Goal: Task Accomplishment & Management: Use online tool/utility

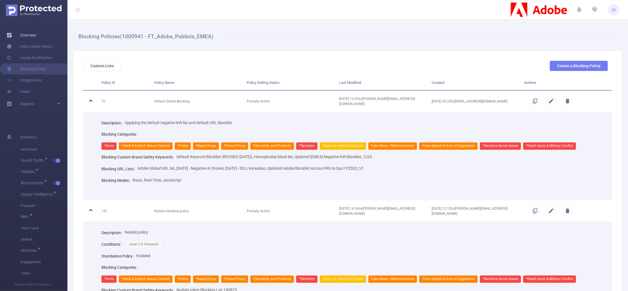
click at [23, 35] on link "Overview" at bounding box center [22, 35] width 30 height 11
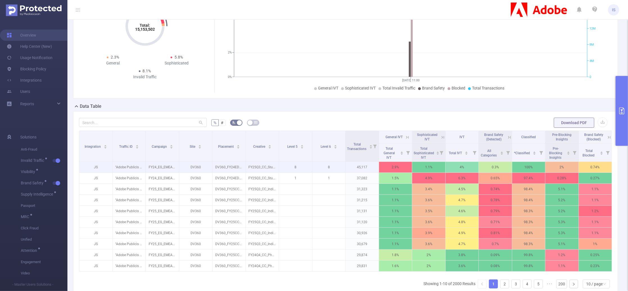
scroll to position [112, 0]
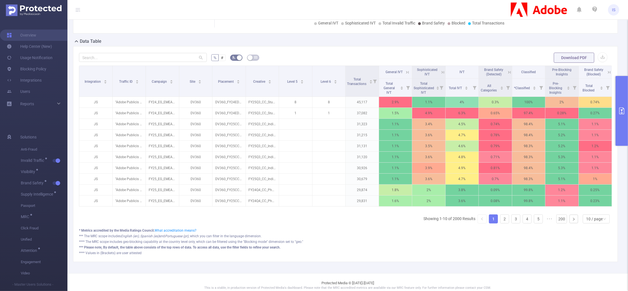
click at [626, 92] on button "primary" at bounding box center [622, 111] width 12 height 70
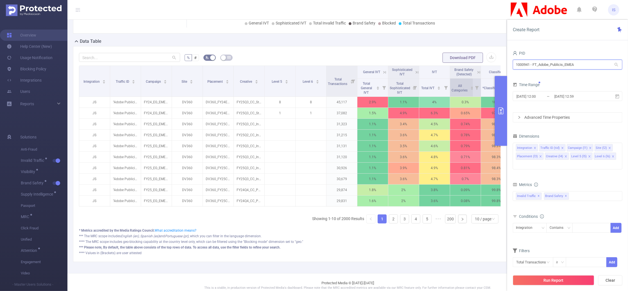
drag, startPoint x: 588, startPoint y: 67, endPoint x: 450, endPoint y: 78, distance: 137.9
click at [450, 78] on section "PID: FT_Adobe_Publicis_EMEA > Time Range: 2025-08-25 11:00 - 2025-08-25 11:59 >…" at bounding box center [347, 90] width 561 height 366
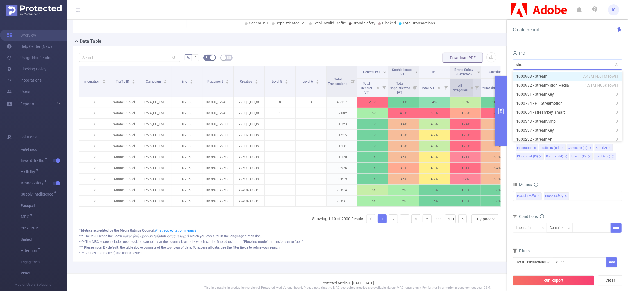
type input "strea"
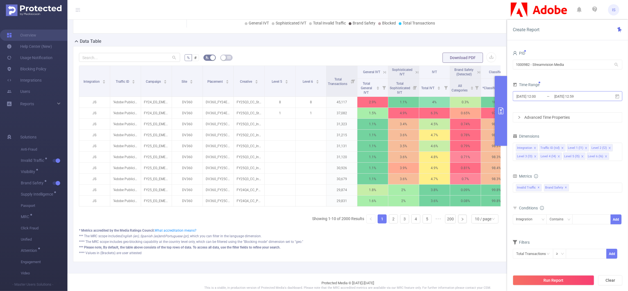
click at [549, 94] on input "2025-08-25 12:00" at bounding box center [539, 96] width 46 height 8
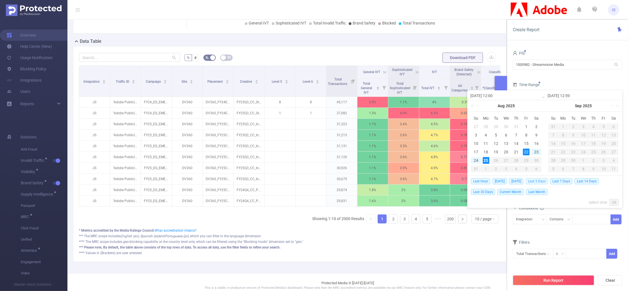
click at [546, 181] on span "Last 3 Days" at bounding box center [537, 181] width 22 height 6
type input "2025-08-22 00:00"
type input "2025-08-25 23:59"
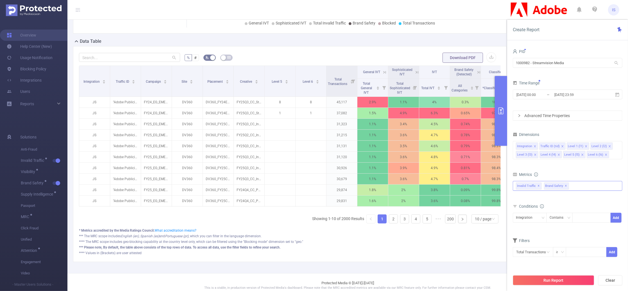
click at [565, 186] on span "✕" at bounding box center [566, 185] width 2 height 7
click at [565, 186] on div "Invalid Traffic ✕" at bounding box center [568, 186] width 110 height 10
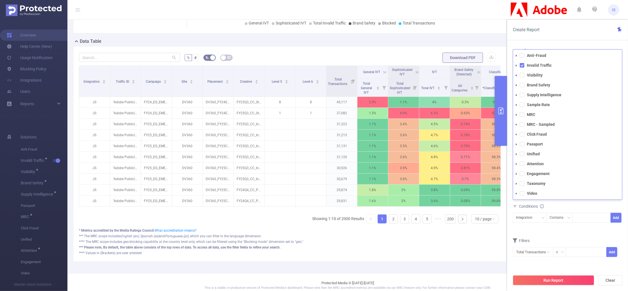
click at [559, 208] on div "Conditions" at bounding box center [568, 206] width 110 height 9
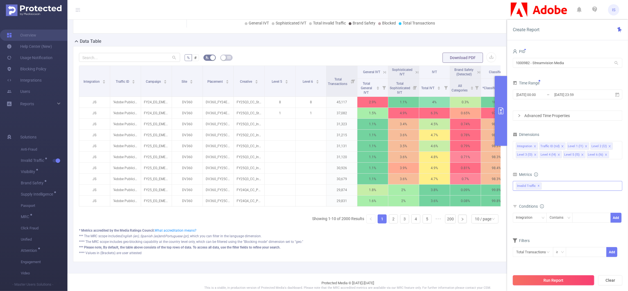
click at [545, 279] on button "Run Report" at bounding box center [553, 280] width 81 height 10
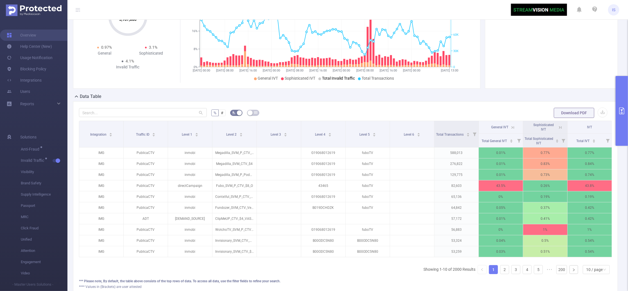
scroll to position [75, 0]
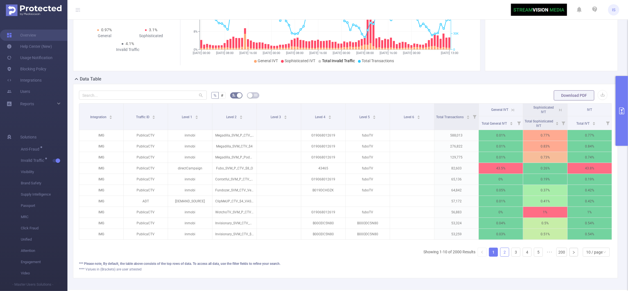
click at [502, 254] on link "2" at bounding box center [504, 252] width 8 height 8
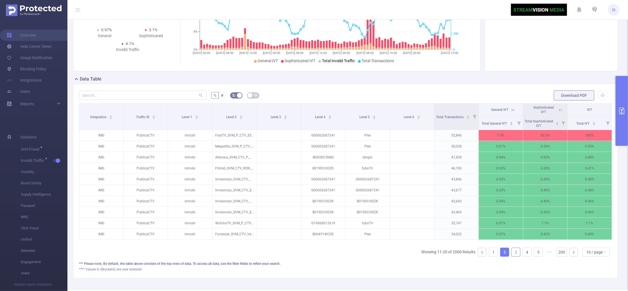
click at [512, 256] on link "3" at bounding box center [516, 252] width 8 height 8
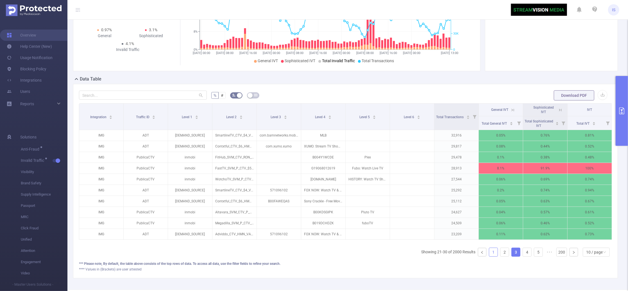
click at [490, 256] on link "1" at bounding box center [493, 252] width 8 height 8
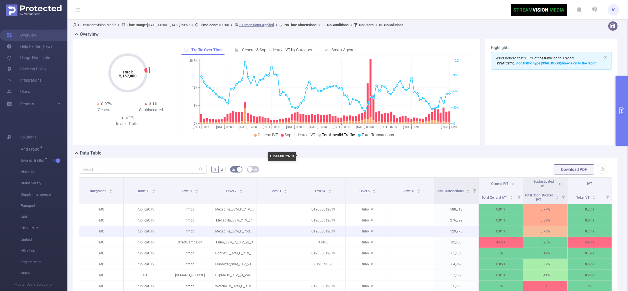
scroll to position [0, 0]
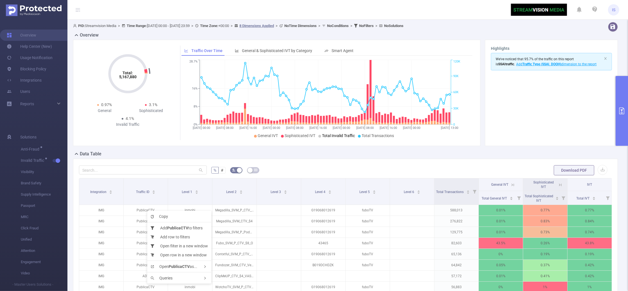
click at [286, 168] on form "% # Download PDF" at bounding box center [345, 169] width 533 height 11
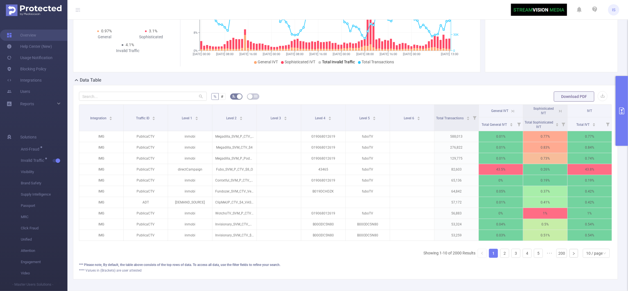
scroll to position [75, 0]
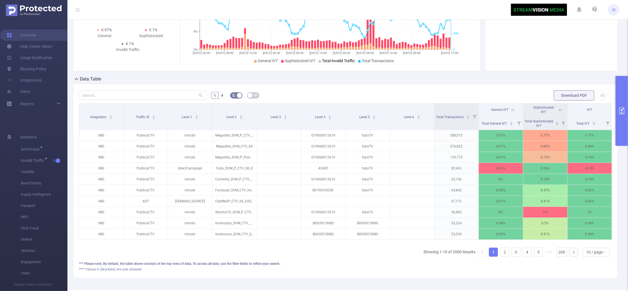
click at [622, 99] on button "primary" at bounding box center [622, 111] width 12 height 70
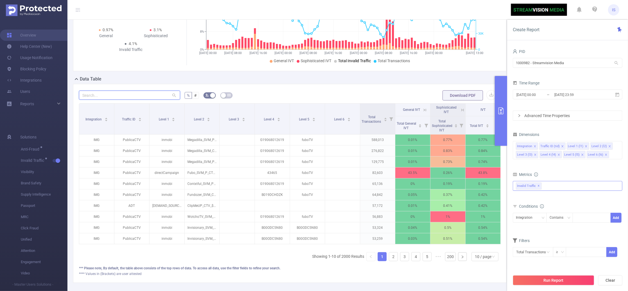
click at [117, 96] on input "text" at bounding box center [129, 94] width 101 height 9
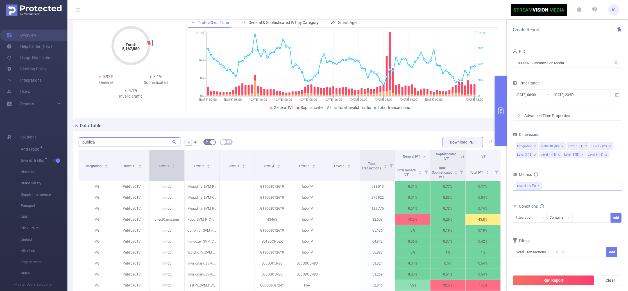
scroll to position [108, 0]
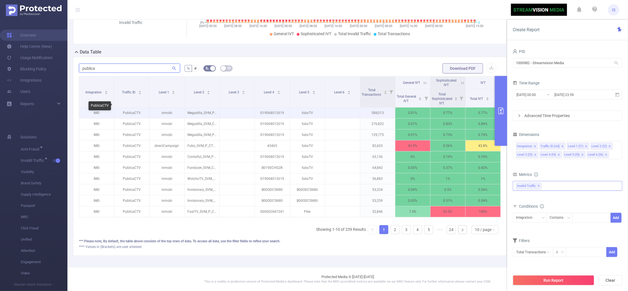
type input "publica"
drag, startPoint x: 133, startPoint y: 106, endPoint x: 121, endPoint y: 106, distance: 12.4
click at [121, 107] on p "PublicaCTV" at bounding box center [131, 112] width 35 height 11
copy p "Publica"
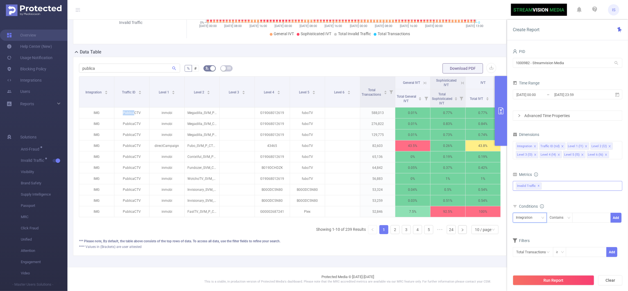
click at [525, 218] on div "Integration" at bounding box center [526, 217] width 21 height 9
click at [533, 151] on li "Traffic ID (tid)" at bounding box center [530, 153] width 34 height 9
click at [586, 213] on div at bounding box center [591, 217] width 32 height 9
paste input "Publica"
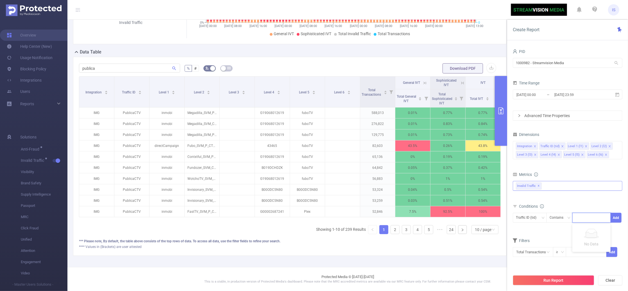
type input "Publica"
click at [584, 227] on li "Publica" at bounding box center [591, 229] width 38 height 9
click at [613, 219] on button "Add" at bounding box center [616, 217] width 11 height 10
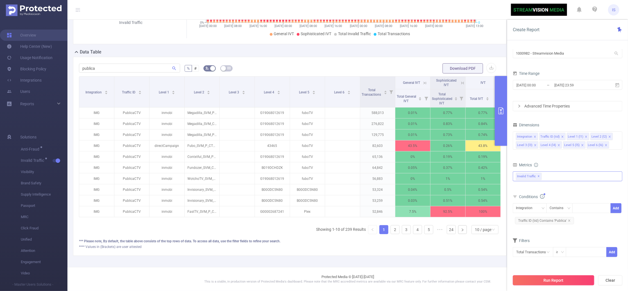
click at [558, 282] on button "Run Report" at bounding box center [553, 280] width 81 height 10
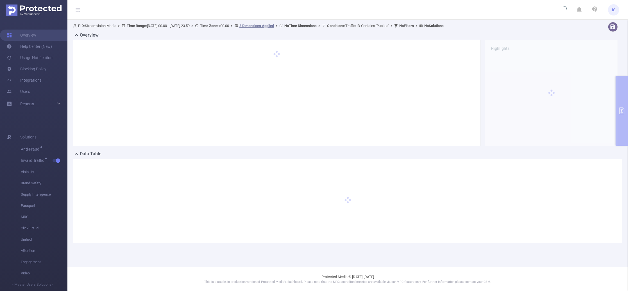
scroll to position [0, 0]
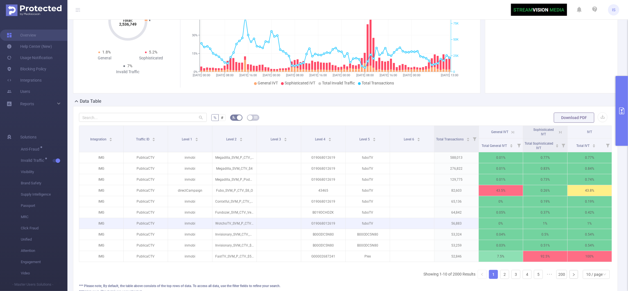
scroll to position [103, 0]
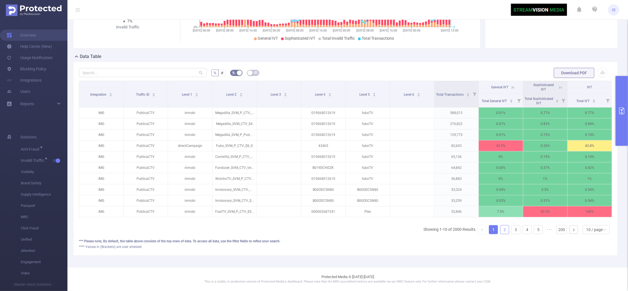
click at [500, 229] on link "2" at bounding box center [504, 229] width 8 height 8
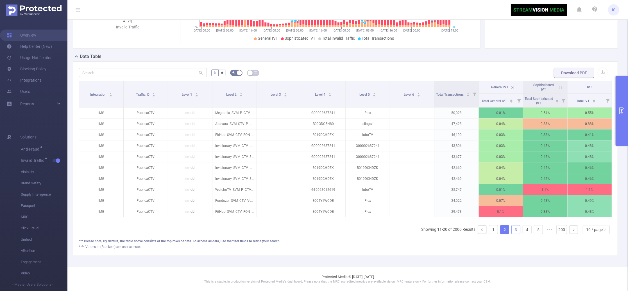
click at [512, 229] on link "3" at bounding box center [516, 229] width 8 height 8
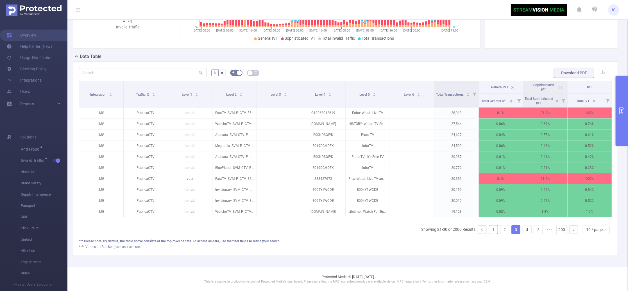
click at [489, 227] on link "1" at bounding box center [493, 229] width 8 height 8
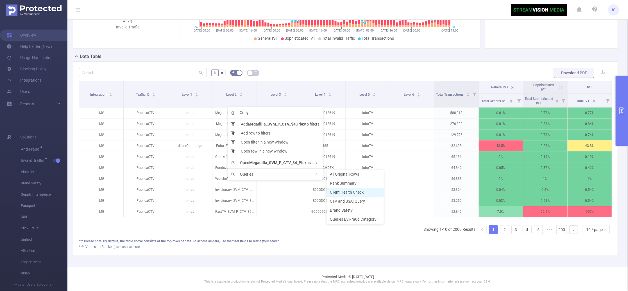
click at [345, 190] on span "Client Health Check" at bounding box center [347, 192] width 34 height 4
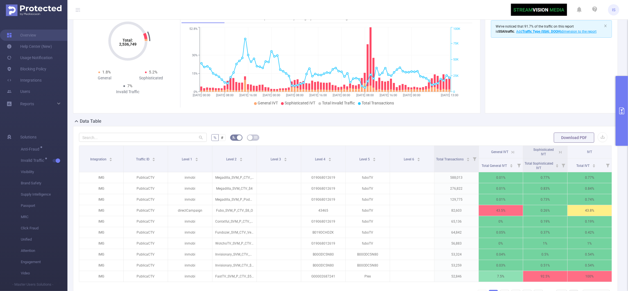
scroll to position [0, 0]
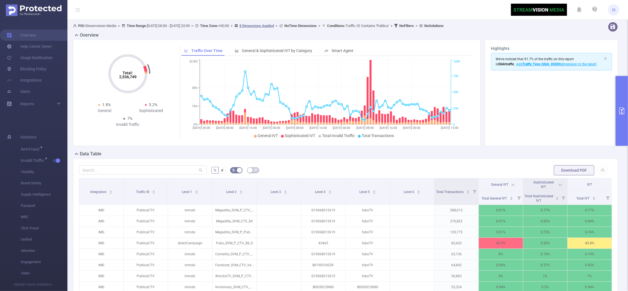
click at [622, 89] on button "primary" at bounding box center [622, 111] width 12 height 70
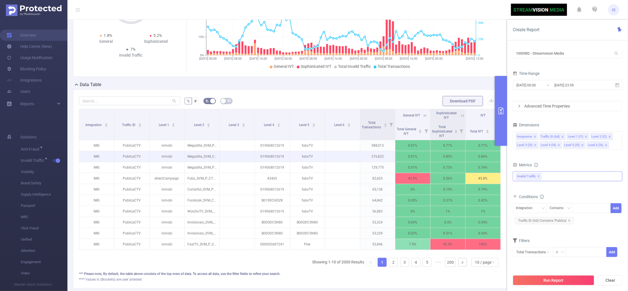
scroll to position [75, 0]
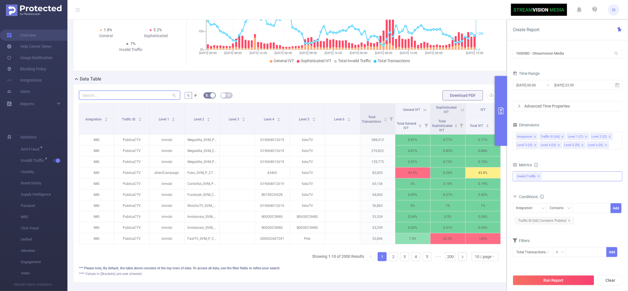
click at [117, 98] on input "text" at bounding box center [129, 94] width 101 height 9
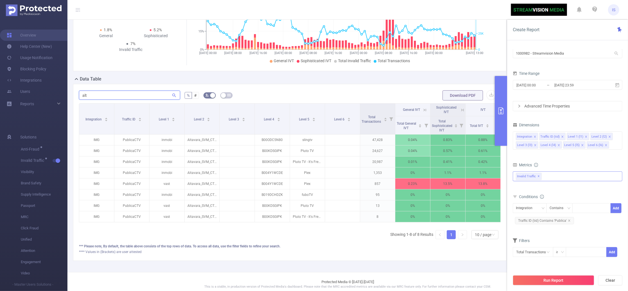
type input "alta"
drag, startPoint x: 117, startPoint y: 98, endPoint x: 42, endPoint y: 91, distance: 75.0
click at [42, 91] on section "Overview Help Center (New) Usage Notification Blocking Policy Integrations User…" at bounding box center [314, 145] width 628 height 291
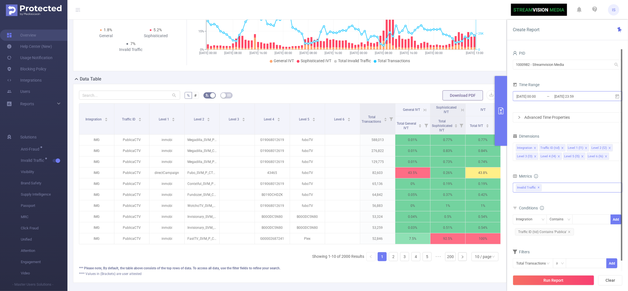
click at [546, 97] on input "2025-08-22 00:00" at bounding box center [539, 96] width 46 height 8
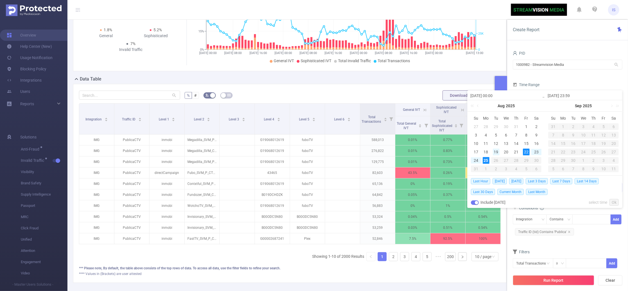
click at [496, 151] on div "19" at bounding box center [496, 151] width 7 height 7
type input "2025-08-19 00:00"
type input "2025-08-19 23:59"
type input "2025-08-19 00:00"
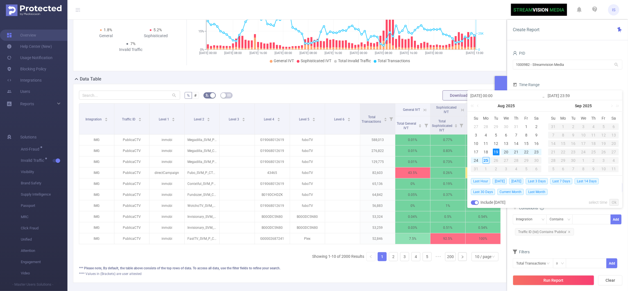
type input "2025-08-19 23:59"
click at [494, 96] on input "2025-08-19 00:00" at bounding box center [506, 95] width 72 height 7
drag, startPoint x: 496, startPoint y: 95, endPoint x: 492, endPoint y: 95, distance: 4.0
click at [492, 95] on input "2025-08-19 00:00" at bounding box center [506, 95] width 72 height 7
type input "2025-08-19 2:00"
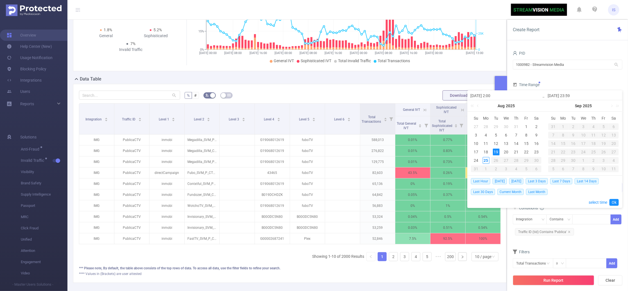
type input "2025-08-19 23:00"
click at [515, 93] on input "2025-08-19 23:00" at bounding box center [506, 95] width 72 height 7
type input "2025-08-19 23:00"
click at [613, 203] on link "Ok" at bounding box center [613, 202] width 9 height 7
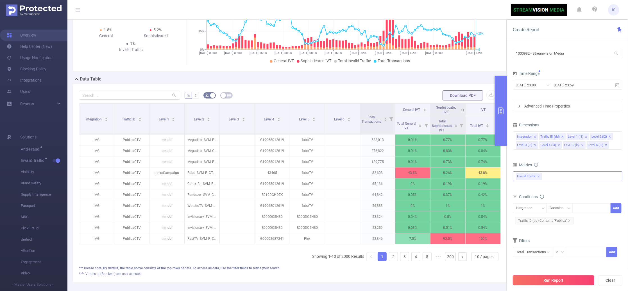
click at [557, 282] on button "Run Report" at bounding box center [553, 280] width 81 height 10
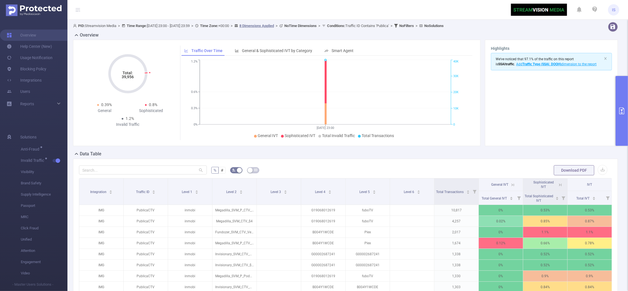
drag, startPoint x: 119, startPoint y: 78, endPoint x: 134, endPoint y: 76, distance: 15.0
click at [134, 76] on icon "Total: 39,956" at bounding box center [128, 74] width 56 height 56
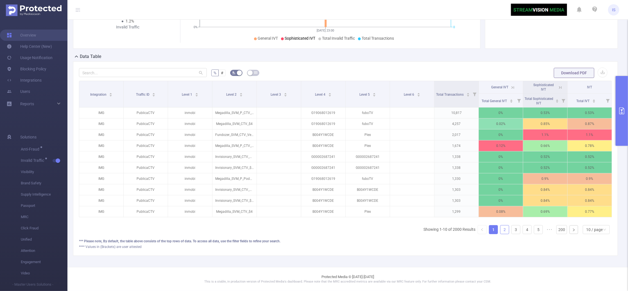
click at [500, 228] on link "2" at bounding box center [504, 229] width 8 height 8
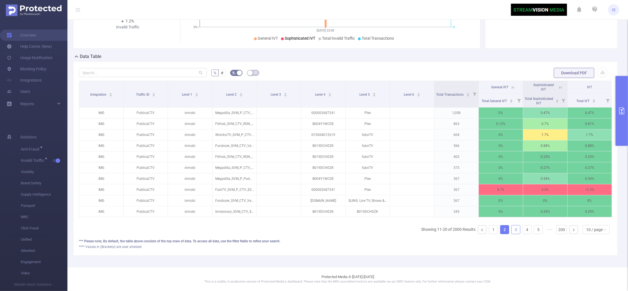
click at [512, 231] on link "3" at bounding box center [516, 229] width 8 height 8
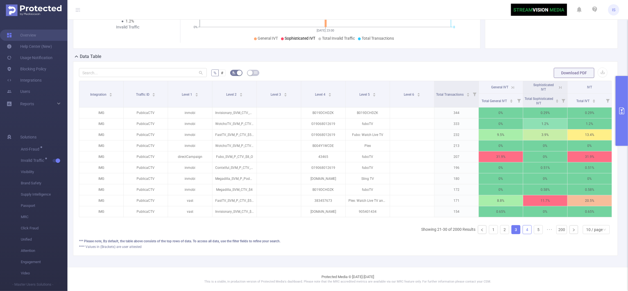
click at [523, 230] on link "4" at bounding box center [527, 229] width 8 height 8
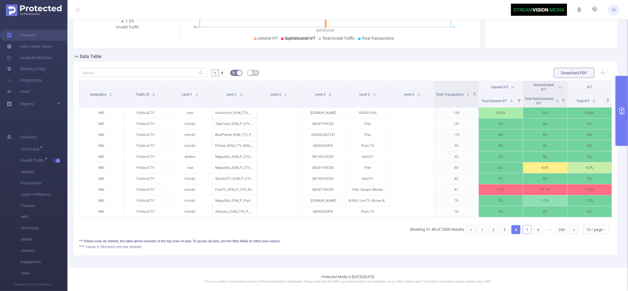
click at [523, 229] on link "5" at bounding box center [527, 229] width 8 height 8
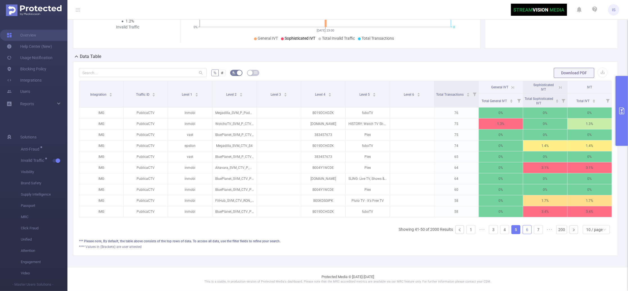
click at [523, 229] on link "6" at bounding box center [527, 229] width 8 height 8
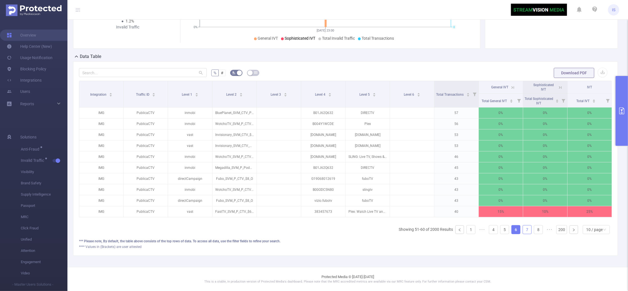
click at [523, 229] on link "7" at bounding box center [527, 229] width 8 height 8
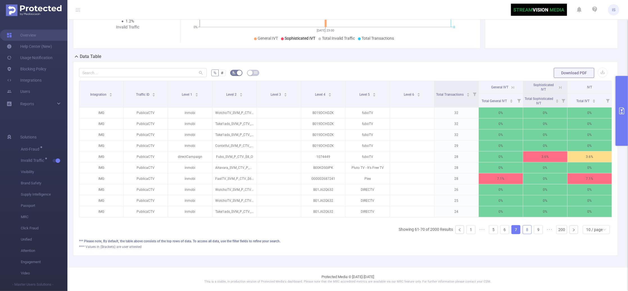
click at [523, 229] on link "8" at bounding box center [527, 229] width 8 height 8
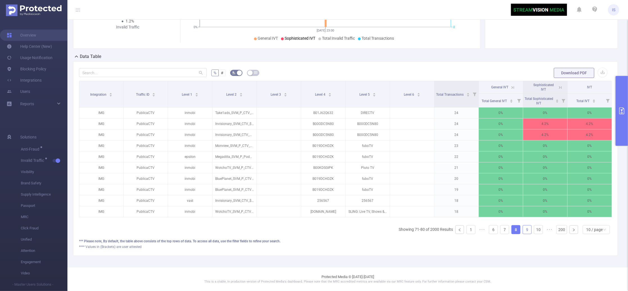
click at [523, 229] on link "9" at bounding box center [527, 229] width 8 height 8
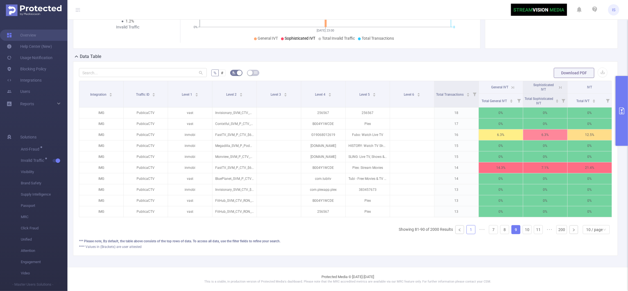
click at [467, 230] on link "1" at bounding box center [471, 229] width 8 height 8
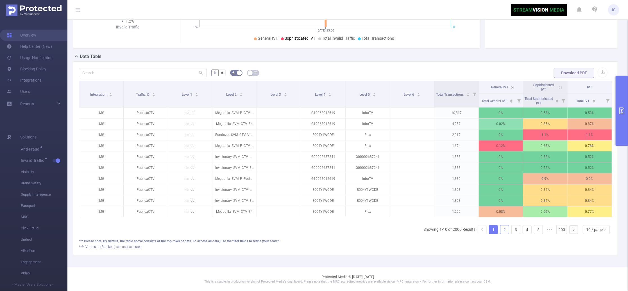
click at [503, 232] on link "2" at bounding box center [504, 229] width 8 height 8
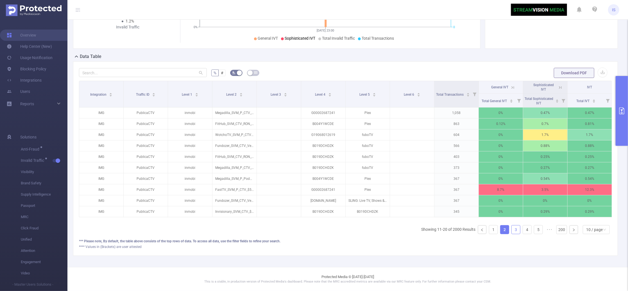
click at [513, 232] on link "3" at bounding box center [516, 229] width 8 height 8
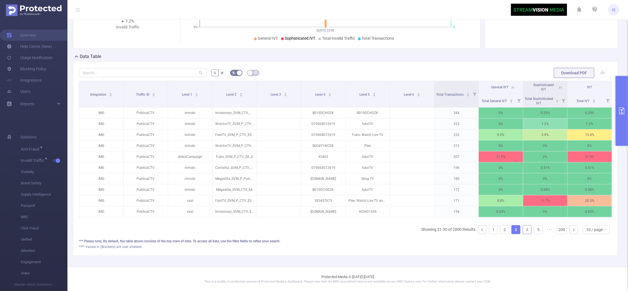
click at [523, 229] on link "4" at bounding box center [527, 229] width 8 height 8
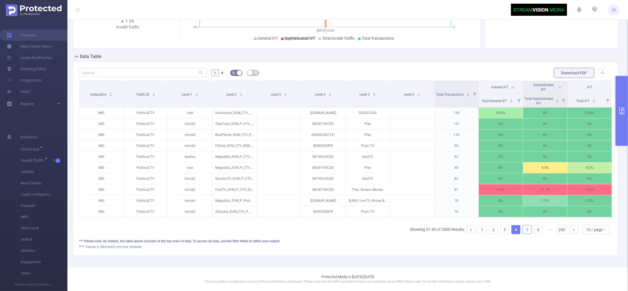
click at [524, 229] on link "5" at bounding box center [527, 229] width 8 height 8
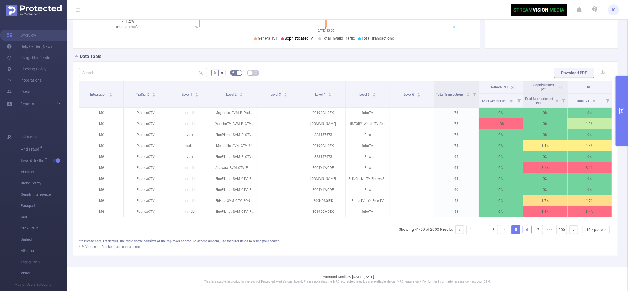
click at [524, 229] on link "6" at bounding box center [527, 229] width 8 height 8
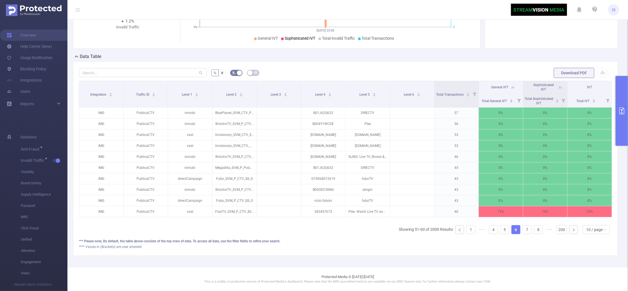
click at [510, 85] on icon at bounding box center [512, 87] width 5 height 5
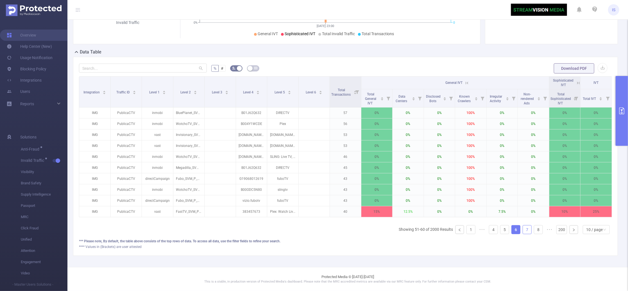
click at [525, 233] on link "7" at bounding box center [527, 229] width 8 height 8
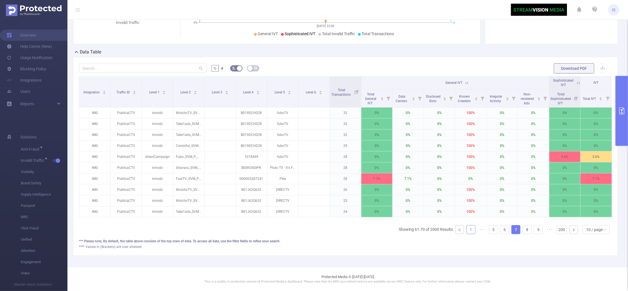
click at [467, 233] on link "1" at bounding box center [471, 229] width 8 height 8
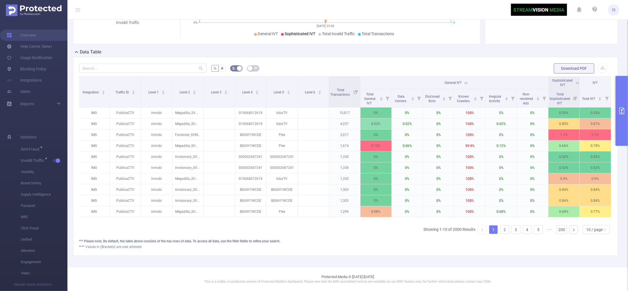
scroll to position [0, 0]
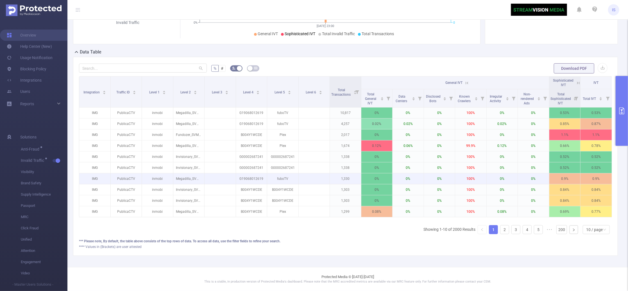
drag, startPoint x: 211, startPoint y: 174, endPoint x: 220, endPoint y: 174, distance: 9.3
click at [219, 175] on table "Integration Traffic ID Level 1 Level 2 Level 3 Level 4 Level 5 Level 6 Total Tr…" at bounding box center [345, 146] width 533 height 141
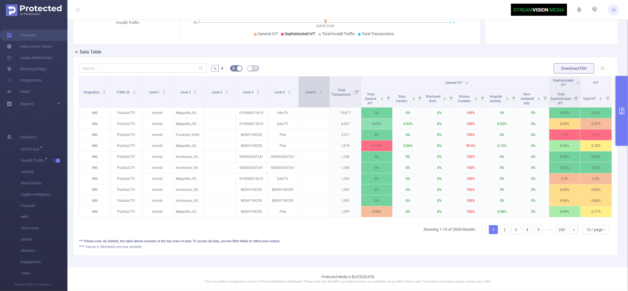
click at [309, 94] on div "Level 6" at bounding box center [314, 92] width 17 height 6
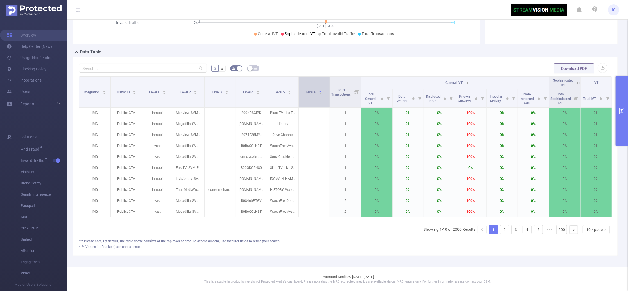
click at [309, 94] on div "Level 6" at bounding box center [314, 92] width 17 height 6
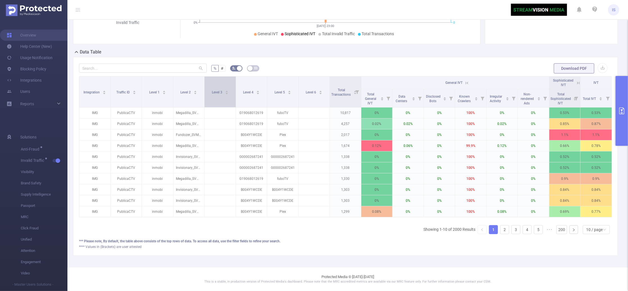
click at [219, 94] on div "Level 3" at bounding box center [220, 92] width 17 height 6
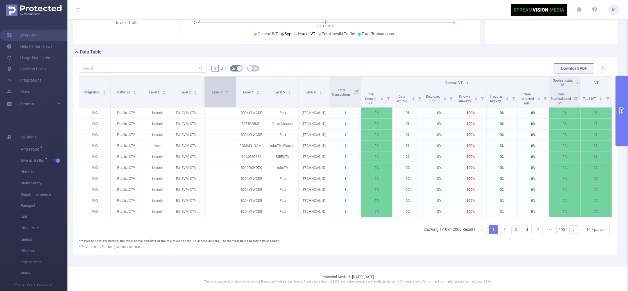
click at [219, 94] on div "Level 3" at bounding box center [220, 92] width 17 height 6
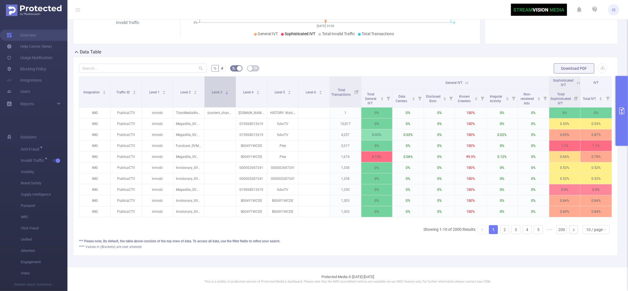
click at [219, 94] on div "Level 3" at bounding box center [220, 92] width 17 height 6
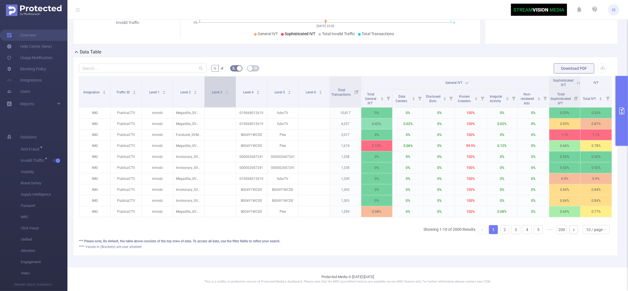
click at [219, 94] on div "Level 3" at bounding box center [220, 92] width 17 height 6
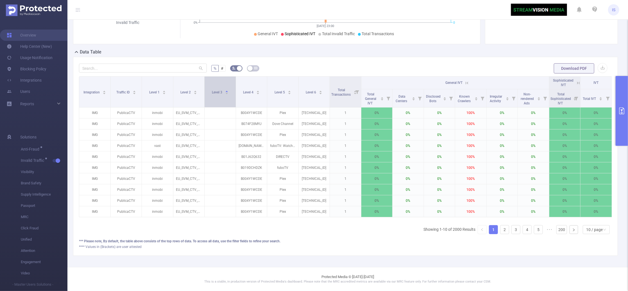
click at [219, 94] on div "Level 3" at bounding box center [220, 92] width 17 height 6
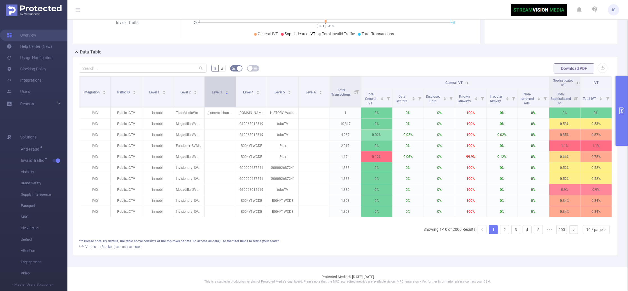
click at [221, 94] on div "Level 3" at bounding box center [220, 92] width 17 height 6
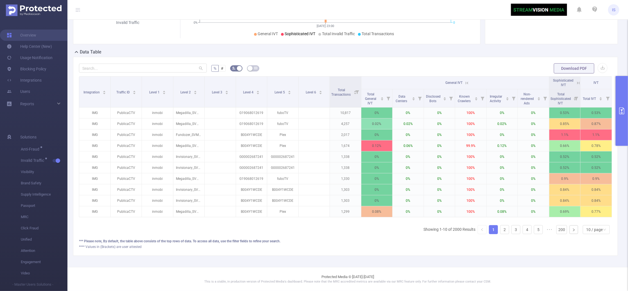
click at [622, 94] on button "primary" at bounding box center [622, 111] width 12 height 70
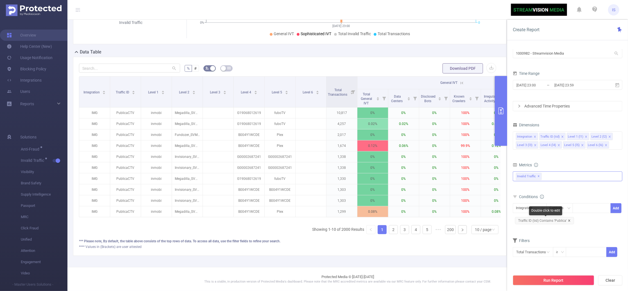
click at [568, 220] on icon "icon: close" at bounding box center [569, 220] width 3 height 3
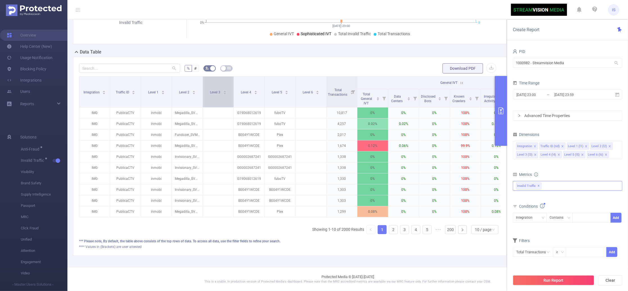
click at [223, 94] on div "Level 3" at bounding box center [218, 92] width 17 height 6
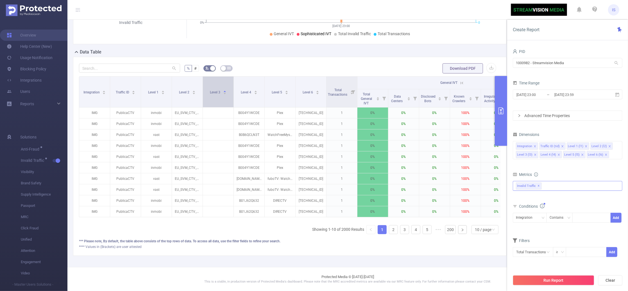
click at [223, 94] on div "Level 3" at bounding box center [218, 92] width 17 height 6
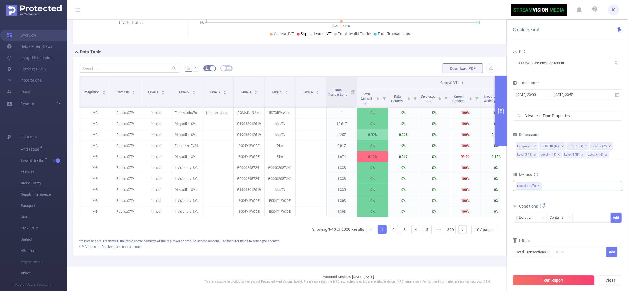
click at [555, 280] on button "Run Report" at bounding box center [553, 280] width 81 height 10
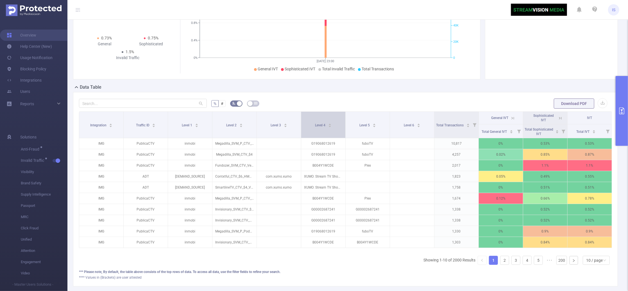
scroll to position [75, 0]
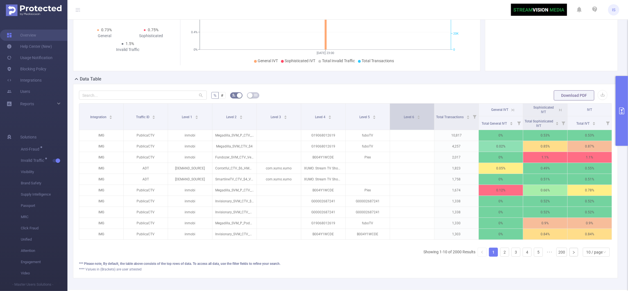
click at [412, 119] on div "Level 6" at bounding box center [412, 117] width 17 height 6
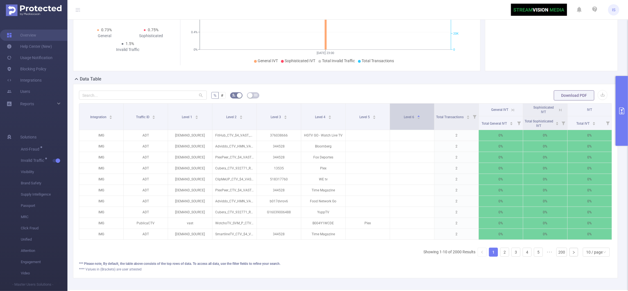
click at [412, 119] on div "Level 6" at bounding box center [412, 117] width 17 height 6
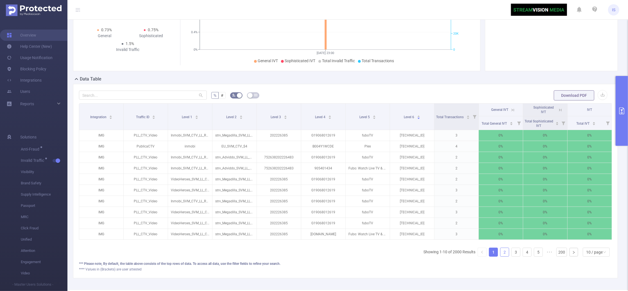
click at [502, 256] on link "2" at bounding box center [504, 252] width 8 height 8
click at [512, 256] on link "3" at bounding box center [516, 252] width 8 height 8
click at [523, 256] on link "4" at bounding box center [527, 252] width 8 height 8
click at [534, 256] on link "6" at bounding box center [538, 252] width 8 height 8
click at [523, 256] on link "7" at bounding box center [527, 252] width 8 height 8
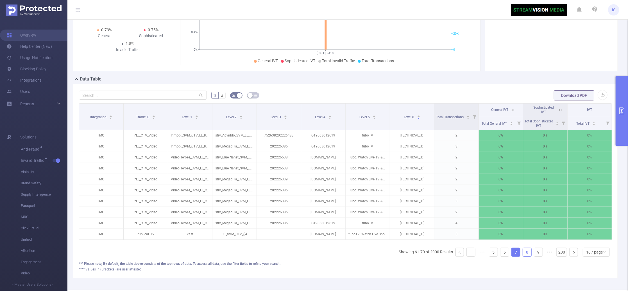
click at [523, 256] on link "8" at bounding box center [527, 252] width 8 height 8
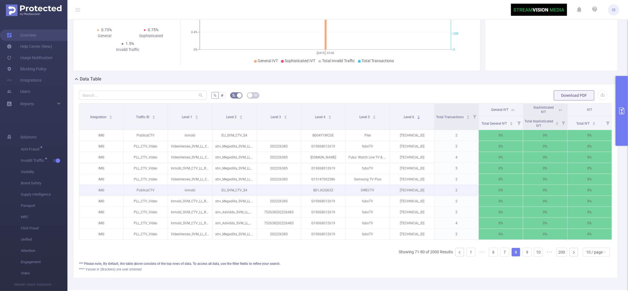
scroll to position [103, 0]
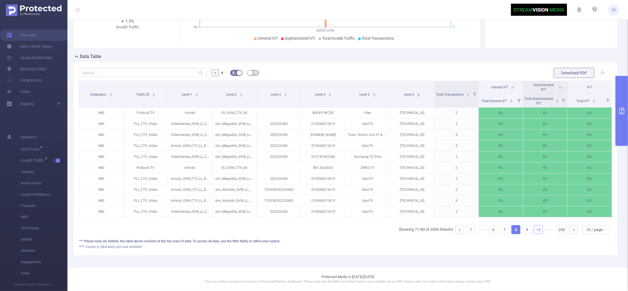
click at [534, 229] on link "10" at bounding box center [538, 229] width 8 height 8
click at [526, 229] on ul "Showing 91-100 of 2000 Results 1 ••• 8 9 10 11 12 ••• 200 10 / page" at bounding box center [504, 229] width 216 height 9
click at [524, 229] on link "11" at bounding box center [527, 229] width 8 height 8
click at [467, 230] on link "1" at bounding box center [471, 229] width 8 height 8
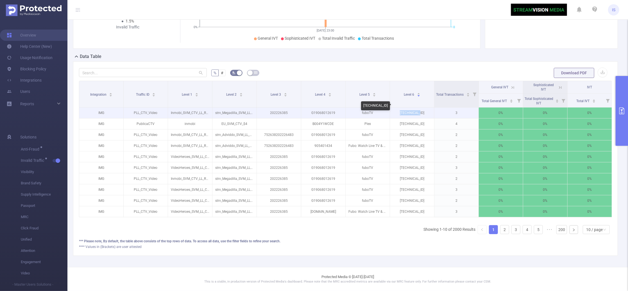
drag, startPoint x: 395, startPoint y: 108, endPoint x: 419, endPoint y: 106, distance: 24.6
click at [419, 107] on p "99.85.97.50" at bounding box center [412, 112] width 44 height 11
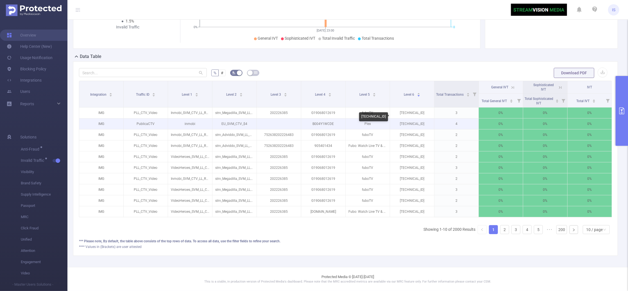
click at [397, 119] on p "99.73.23.184" at bounding box center [412, 123] width 44 height 11
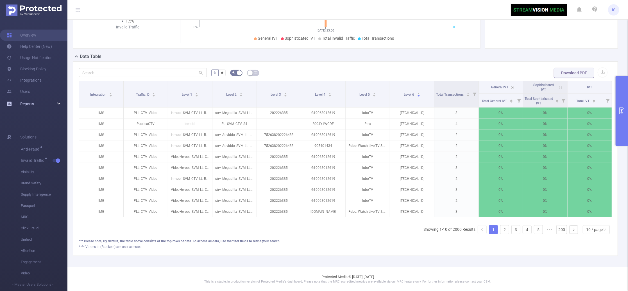
click at [60, 103] on div "Reports" at bounding box center [33, 103] width 67 height 11
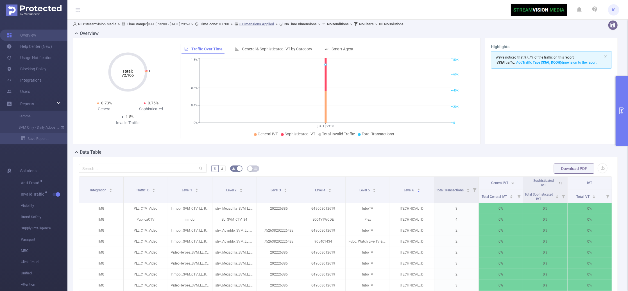
scroll to position [0, 0]
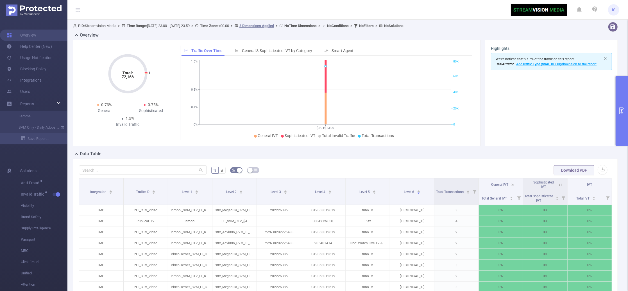
click at [620, 96] on button "primary" at bounding box center [622, 111] width 12 height 70
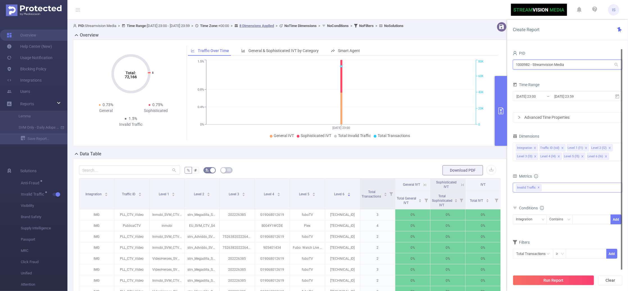
drag, startPoint x: 578, startPoint y: 66, endPoint x: 499, endPoint y: 63, distance: 78.7
click at [502, 62] on section "PID: Streamvision Media > Time Range: 2025-08-19 23:00 - 2025-08-19 23:59 > Tim…" at bounding box center [347, 194] width 561 height 349
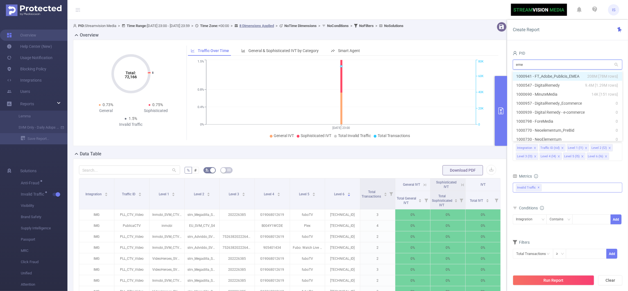
type input "emea"
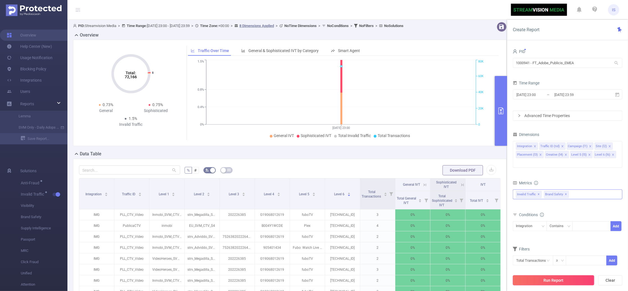
click at [573, 278] on button "Run Report" at bounding box center [553, 280] width 81 height 10
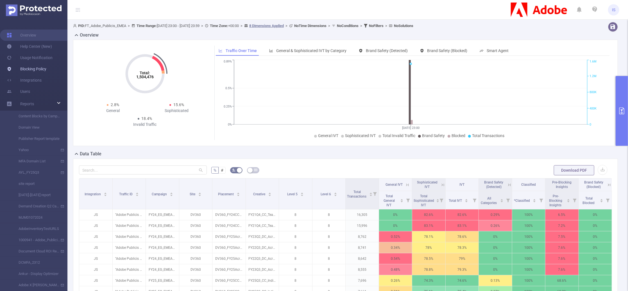
click at [34, 64] on link "Blocking Policy" at bounding box center [27, 68] width 40 height 11
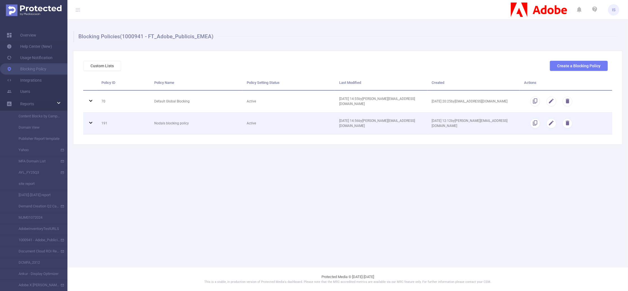
click at [91, 123] on icon at bounding box center [90, 123] width 3 height 2
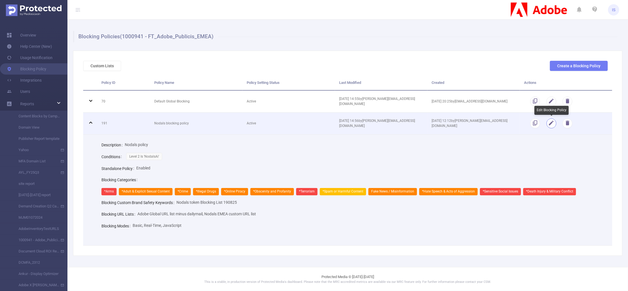
click at [552, 123] on button "button" at bounding box center [552, 123] width 10 height 10
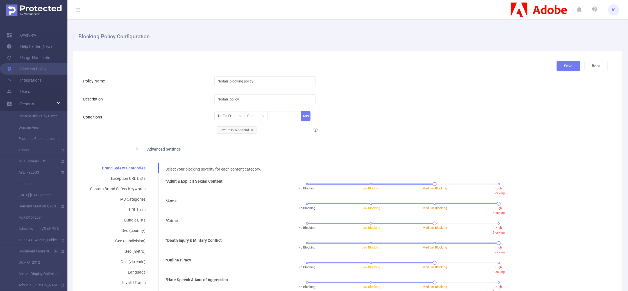
click at [151, 151] on div "Advanced Settings" at bounding box center [287, 148] width 315 height 12
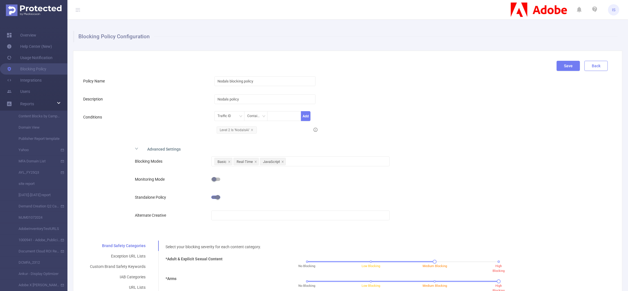
click at [591, 68] on button "Back" at bounding box center [595, 66] width 23 height 10
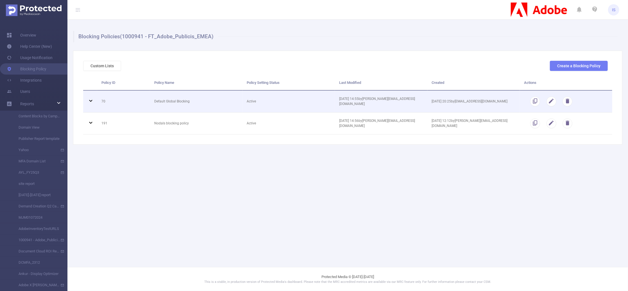
click at [92, 100] on icon at bounding box center [90, 100] width 7 height 7
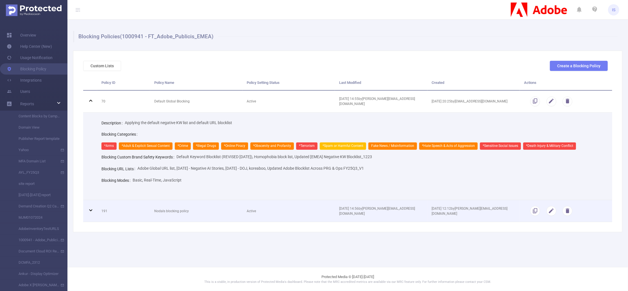
click at [90, 212] on icon at bounding box center [90, 210] width 7 height 7
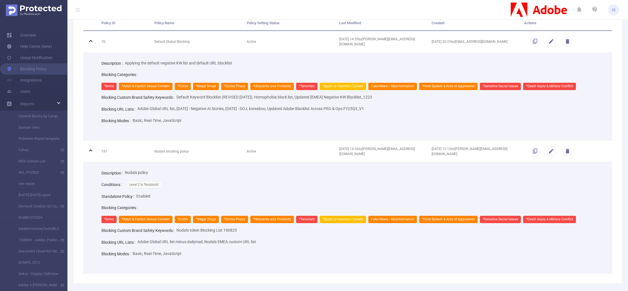
scroll to position [48, 0]
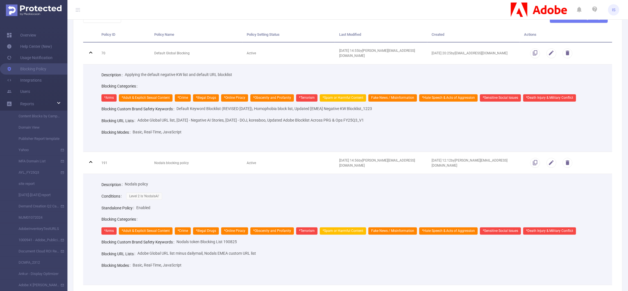
click at [525, 182] on div "Description Nodals policy" at bounding box center [352, 184] width 502 height 12
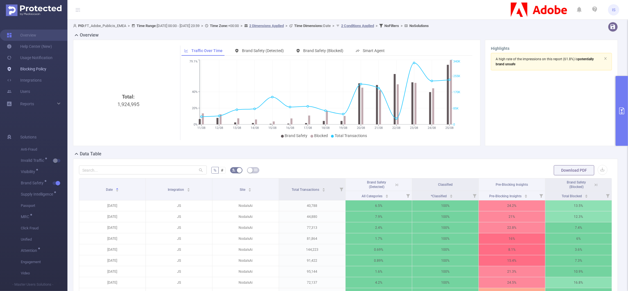
click at [31, 69] on link "Blocking Policy" at bounding box center [27, 68] width 40 height 11
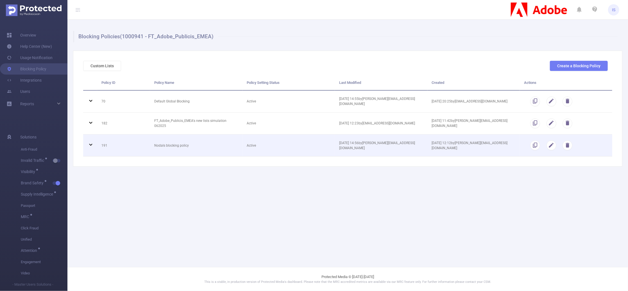
click at [89, 144] on icon at bounding box center [90, 145] width 3 height 2
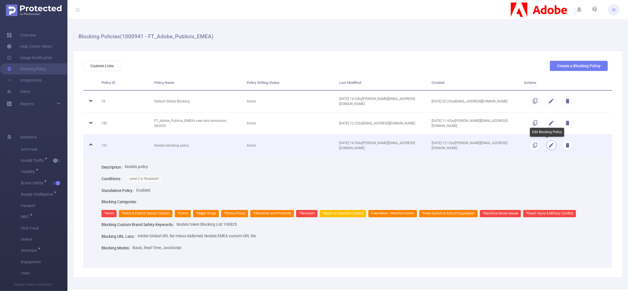
click at [547, 144] on button "button" at bounding box center [552, 145] width 10 height 10
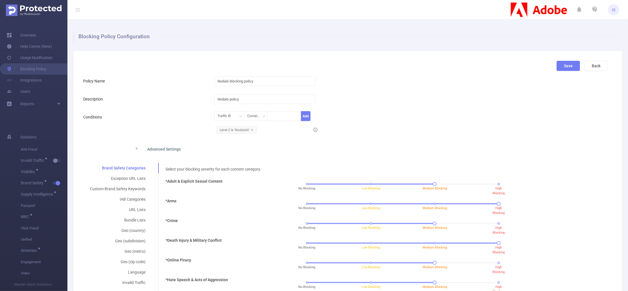
click at [159, 146] on div "Advanced Settings" at bounding box center [287, 148] width 315 height 12
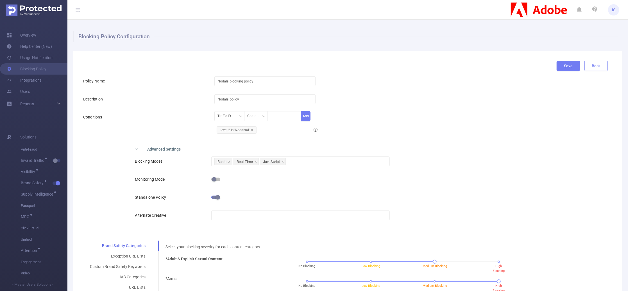
click at [590, 64] on button "Back" at bounding box center [595, 66] width 23 height 10
